Goal: Check status: Check status

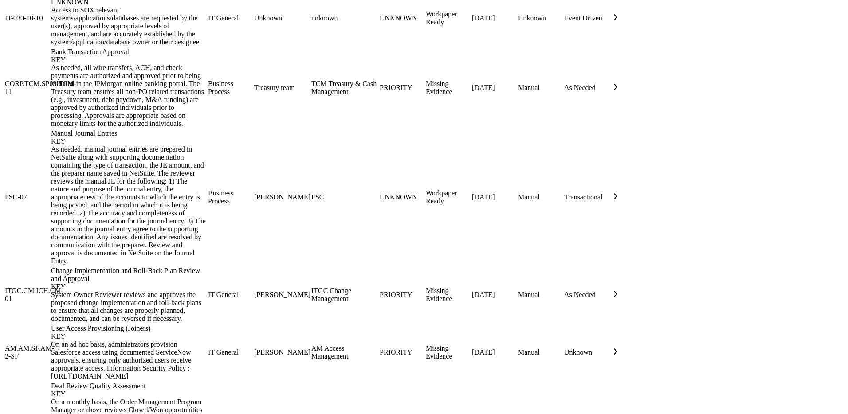
scroll to position [1176, 0]
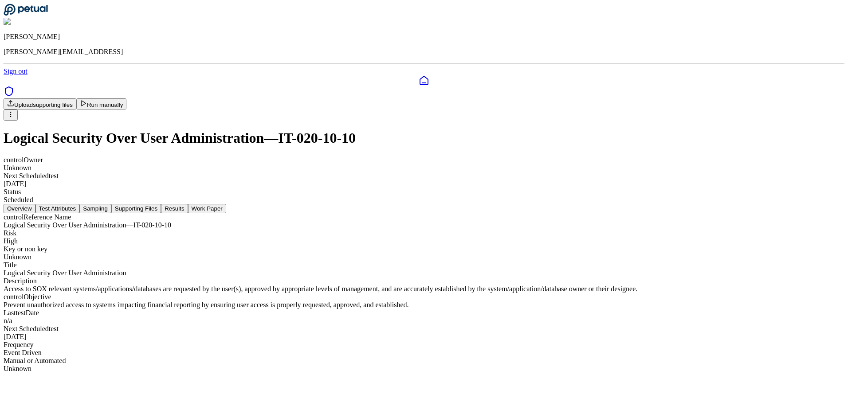
click at [111, 204] on button "Sampling" at bounding box center [95, 208] width 32 height 9
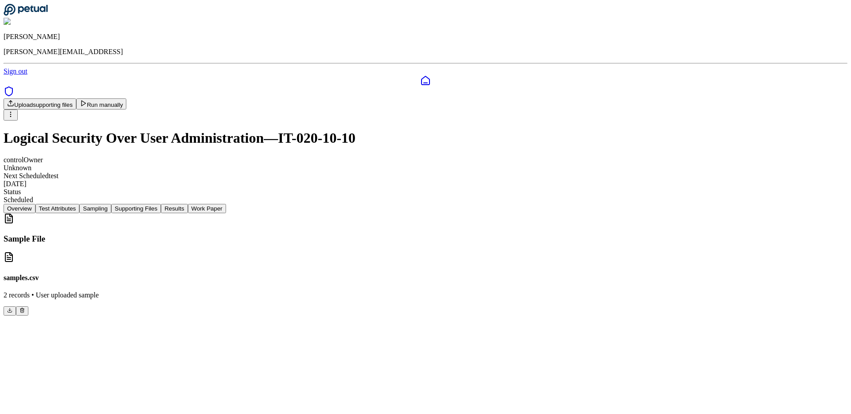
click at [161, 204] on button "Supporting Files" at bounding box center [136, 208] width 50 height 9
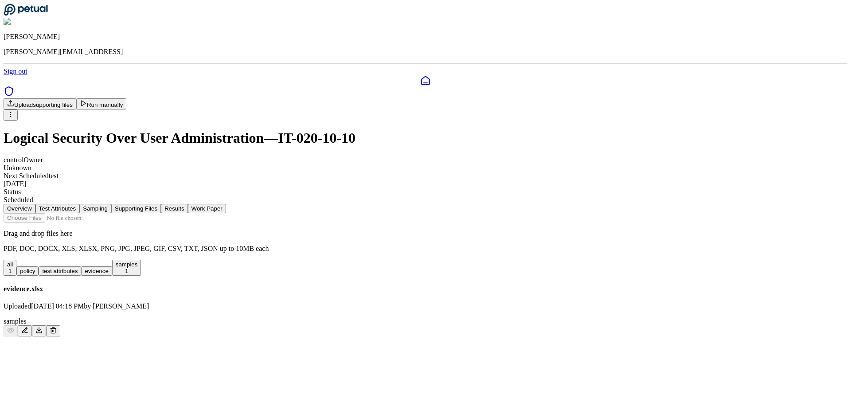
click at [187, 204] on button "Results" at bounding box center [174, 208] width 27 height 9
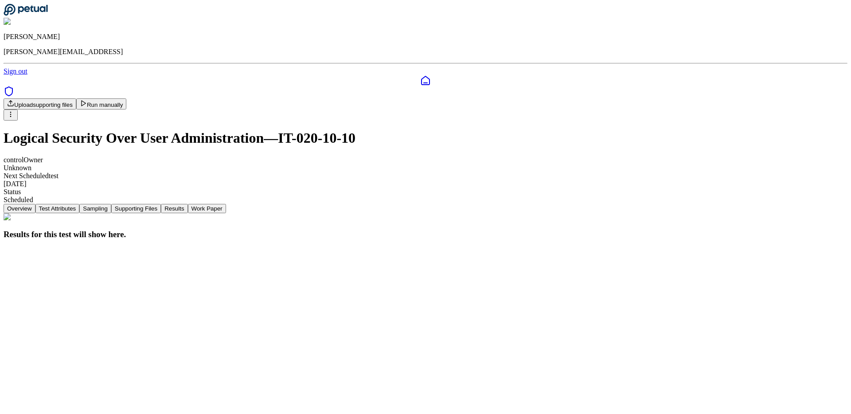
click at [127, 98] on button "Run manually" at bounding box center [101, 103] width 51 height 11
